Goal: Navigation & Orientation: Go to known website

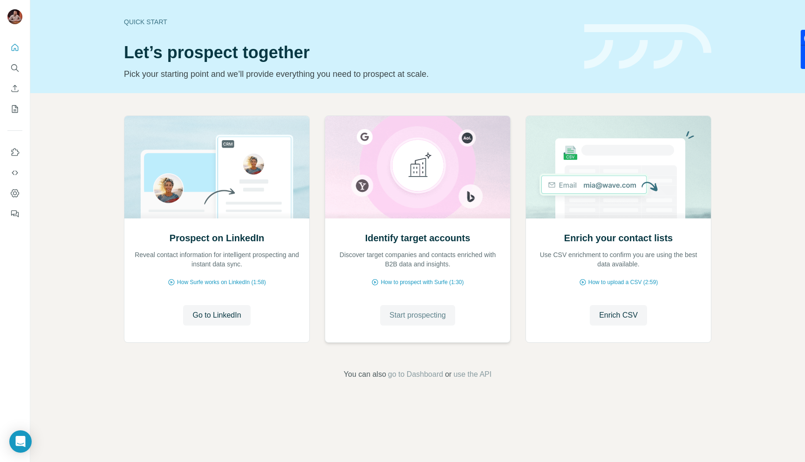
click at [397, 314] on span "Start prospecting" at bounding box center [417, 315] width 56 height 11
click at [220, 311] on span "Go to LinkedIn" at bounding box center [216, 315] width 48 height 11
click at [434, 377] on span "go to Dashboard" at bounding box center [415, 374] width 55 height 11
